Goal: Communication & Community: Answer question/provide support

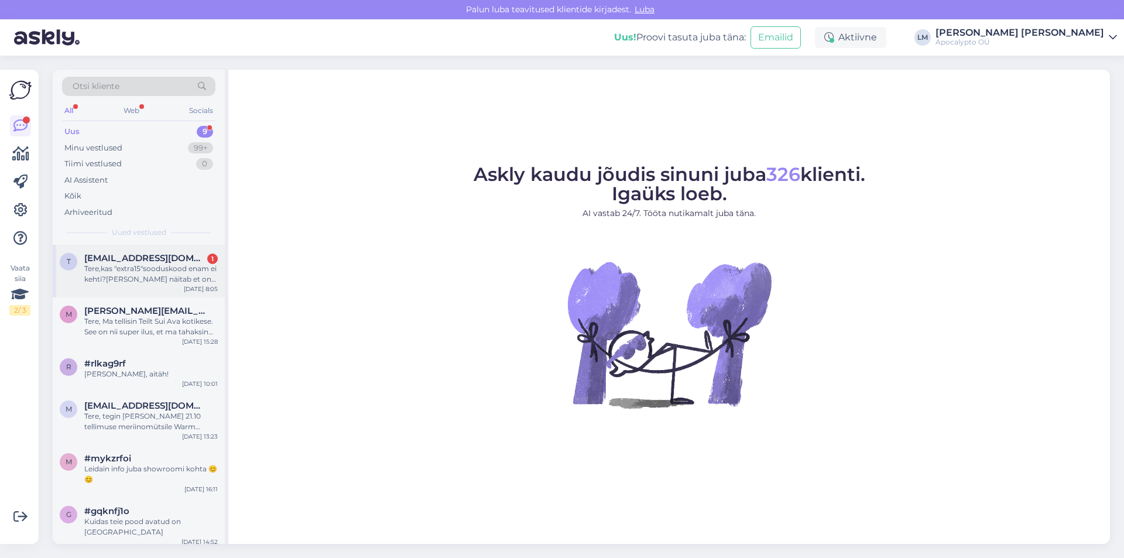
click at [125, 283] on div "Tere,kas "extra15"sooduskood enam ei kehti?[PERSON_NAME] näitab et on expired 🙄" at bounding box center [150, 273] width 133 height 21
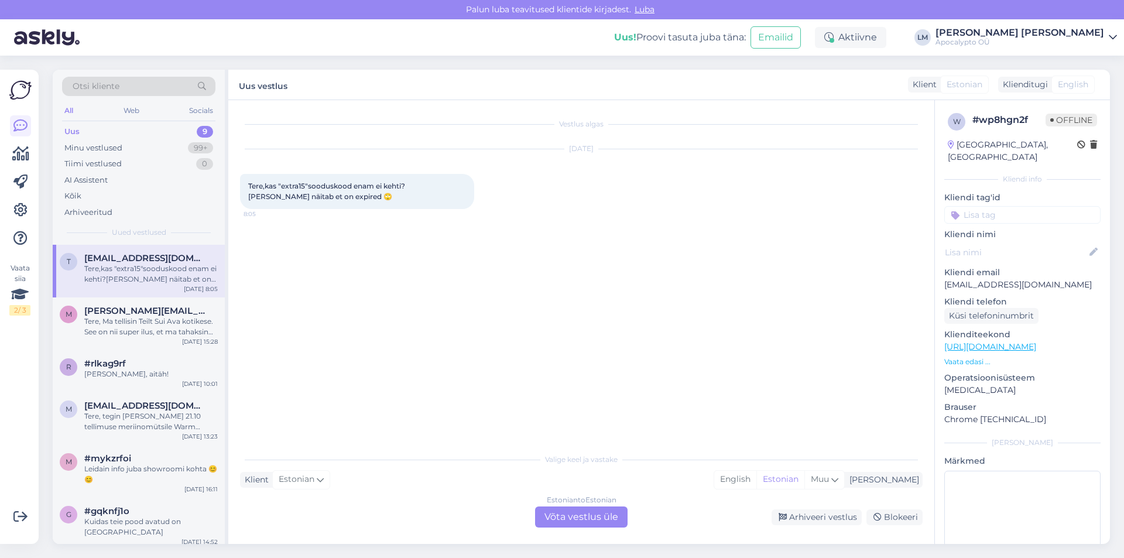
click at [557, 515] on div "Estonian to Estonian Võta vestlus üle" at bounding box center [581, 516] width 93 height 21
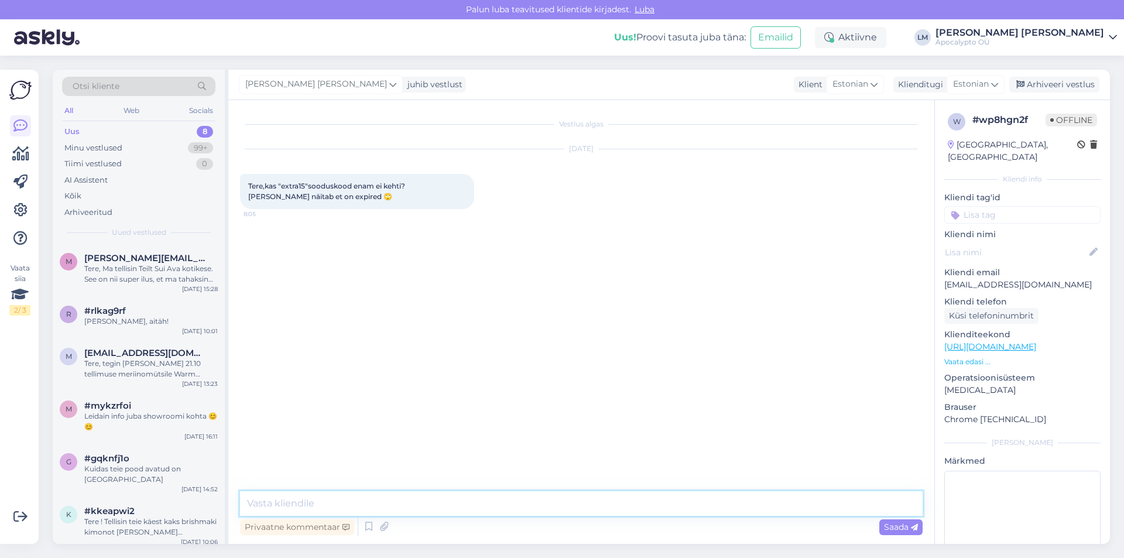
click at [307, 497] on textarea at bounding box center [581, 503] width 683 height 25
click at [1080, 538] on div "Otsi kliente All Web Socials Uus 8 Minu vestlused 99+ Tiimi vestlused 0 AI Assi…" at bounding box center [585, 307] width 1079 height 502
click at [446, 392] on div "Vestlus algas [DATE] Tere,kas "extra15"sooduskood enam ei kehti?[PERSON_NAME] n…" at bounding box center [586, 296] width 693 height 369
click at [689, 504] on textarea "Tere, extra15 sooduskood kehtis jah kuni eelmise nädala lõpuni ehk pühapäeva ke…" at bounding box center [581, 503] width 683 height 25
drag, startPoint x: 676, startPoint y: 506, endPoint x: 600, endPoint y: 505, distance: 76.1
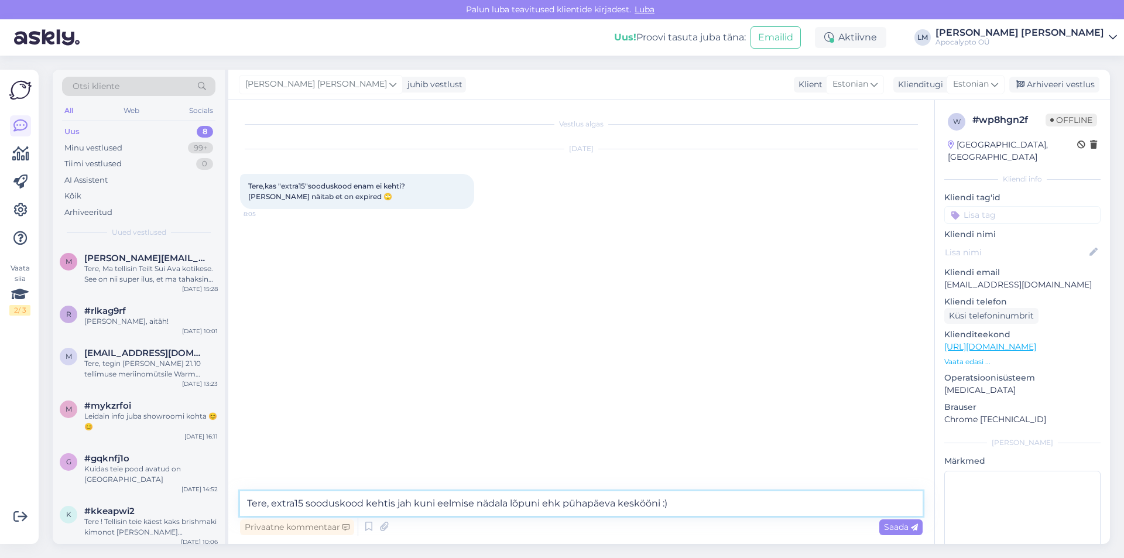
click at [600, 505] on textarea "Tere, extra15 sooduskood kehtis jah kuni eelmise nädala lõpuni ehk pühapäeva ke…" at bounding box center [581, 503] width 683 height 25
click at [622, 504] on textarea "Tere, extra15 sooduskood kehtis jah kuni eelmise nädala lõpuni ehk pühapäeva ke…" at bounding box center [581, 503] width 683 height 25
click at [679, 504] on textarea "Tere, extra15 sooduskood kehtis jah kuni eelmise nädala lõpuni ehk pühapäeva ke…" at bounding box center [581, 503] width 683 height 25
click at [667, 506] on textarea "Tere, extra15 sooduskood kehtis jah kuni eelmise nädala lõpuni ehk pühapäeva ke…" at bounding box center [581, 503] width 683 height 25
click at [300, 502] on textarea "Tere, extra15 sooduskood kehtis jah kuni eelmise nädala lõpuni ehk pühapäeva ke…" at bounding box center [581, 503] width 683 height 25
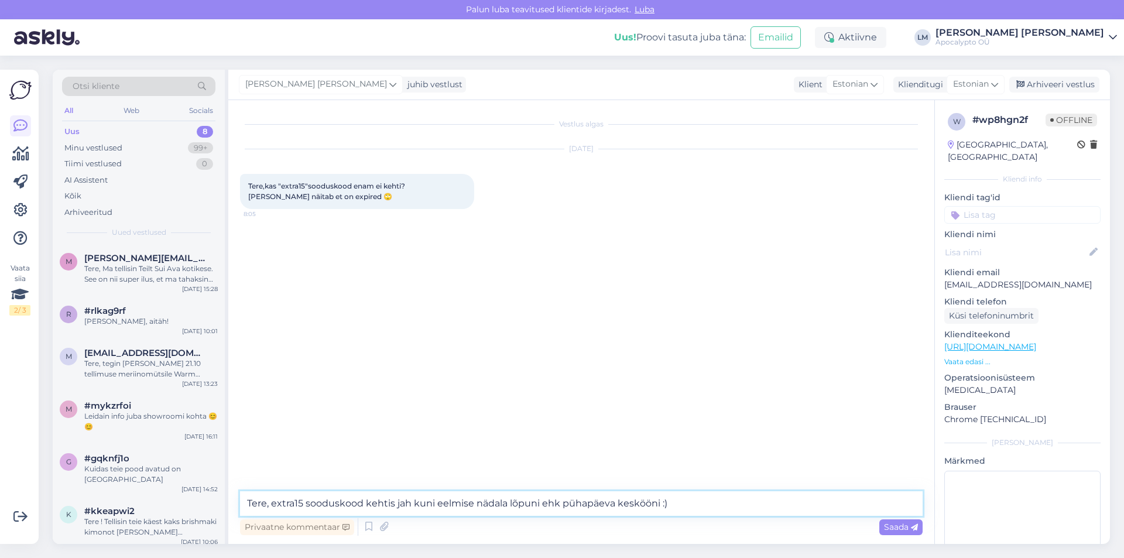
click at [303, 500] on textarea "Tere, extra15 sooduskood kehtis jah kuni eelmise nädala lõpuni ehk pühapäeva ke…" at bounding box center [581, 503] width 683 height 25
click at [272, 503] on textarea "Tere, extra15" sooduskood kehtis jah kuni eelmise nädala lõpuni ehk pühapäeva k…" at bounding box center [581, 503] width 683 height 25
click at [702, 508] on textarea "Tere, "extra15" sooduskood kehtis jah kuni eelmise nädala lõpuni ehk pühapäeva …" at bounding box center [581, 503] width 683 height 25
click at [417, 505] on textarea "Tere, "extra15" sooduskood kehtis jah kuni eelmise nädala lõpuni ehk pühapäeva …" at bounding box center [581, 503] width 683 height 25
click at [724, 510] on textarea "Tere, "extra15" sooduskood kehtis tõepoolest kuni eelmise nädala lõpuni ehk püh…" at bounding box center [581, 503] width 683 height 25
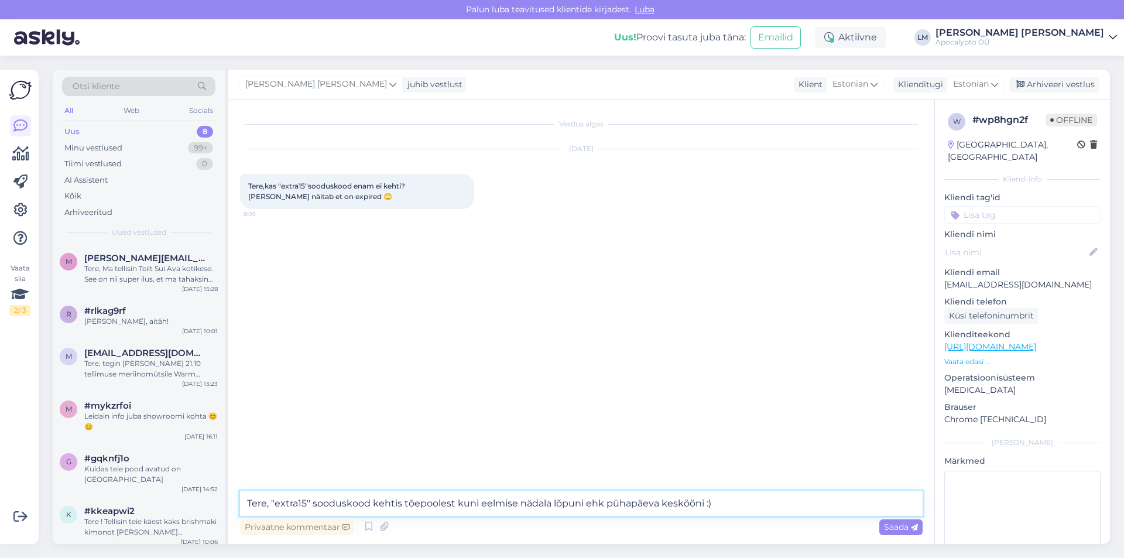
click at [654, 505] on textarea "Tere, "extra15" sooduskood kehtis tõepoolest kuni eelmise nädala lõpuni ehk püh…" at bounding box center [581, 503] width 683 height 25
type textarea "Tere, "extra15" sooduskood kehtis tõepoolest kuni eelmise nädala lõpuni ehk püh…"
click at [878, 527] on div "Privaatne kommentaar Saada" at bounding box center [581, 527] width 683 height 22
click at [496, 501] on textarea "Tere, "extra15" sooduskood kehtis tõepoolest kuni eelmise nädala lõpuni ehk püh…" at bounding box center [581, 503] width 683 height 25
click at [575, 501] on textarea "Tere, "extra15" sooduskood kehtis tõepoolest kuni eelmise nädala lõpuni ehk püh…" at bounding box center [581, 503] width 683 height 25
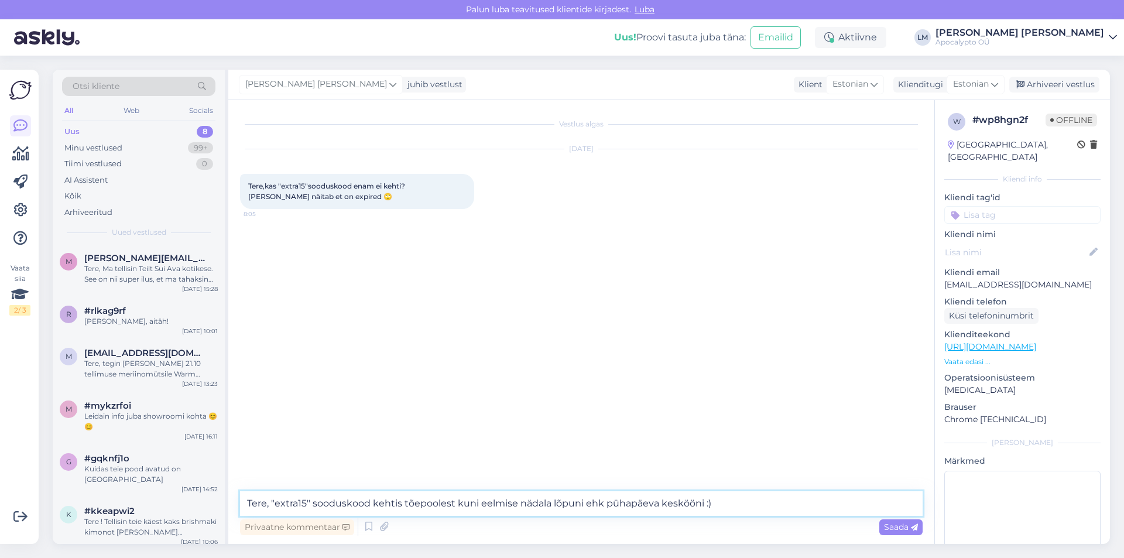
click at [426, 501] on textarea "Tere, "extra15" sooduskood kehtis tõepoolest kuni eelmise nädala lõpuni ehk püh…" at bounding box center [581, 503] width 683 height 25
click at [447, 499] on textarea "Tere, "extra15" sooduskood kehtis tõepoolest kuni eelmise nädala lõpuni ehk püh…" at bounding box center [581, 503] width 683 height 25
click at [725, 507] on textarea "Tere, "extra15" sooduskood kehtis tõepoolest kuni eelmise nädala lõpuni ehk püh…" at bounding box center [581, 503] width 683 height 25
click at [889, 523] on span "Saada" at bounding box center [901, 527] width 34 height 11
